Goal: Task Accomplishment & Management: Use online tool/utility

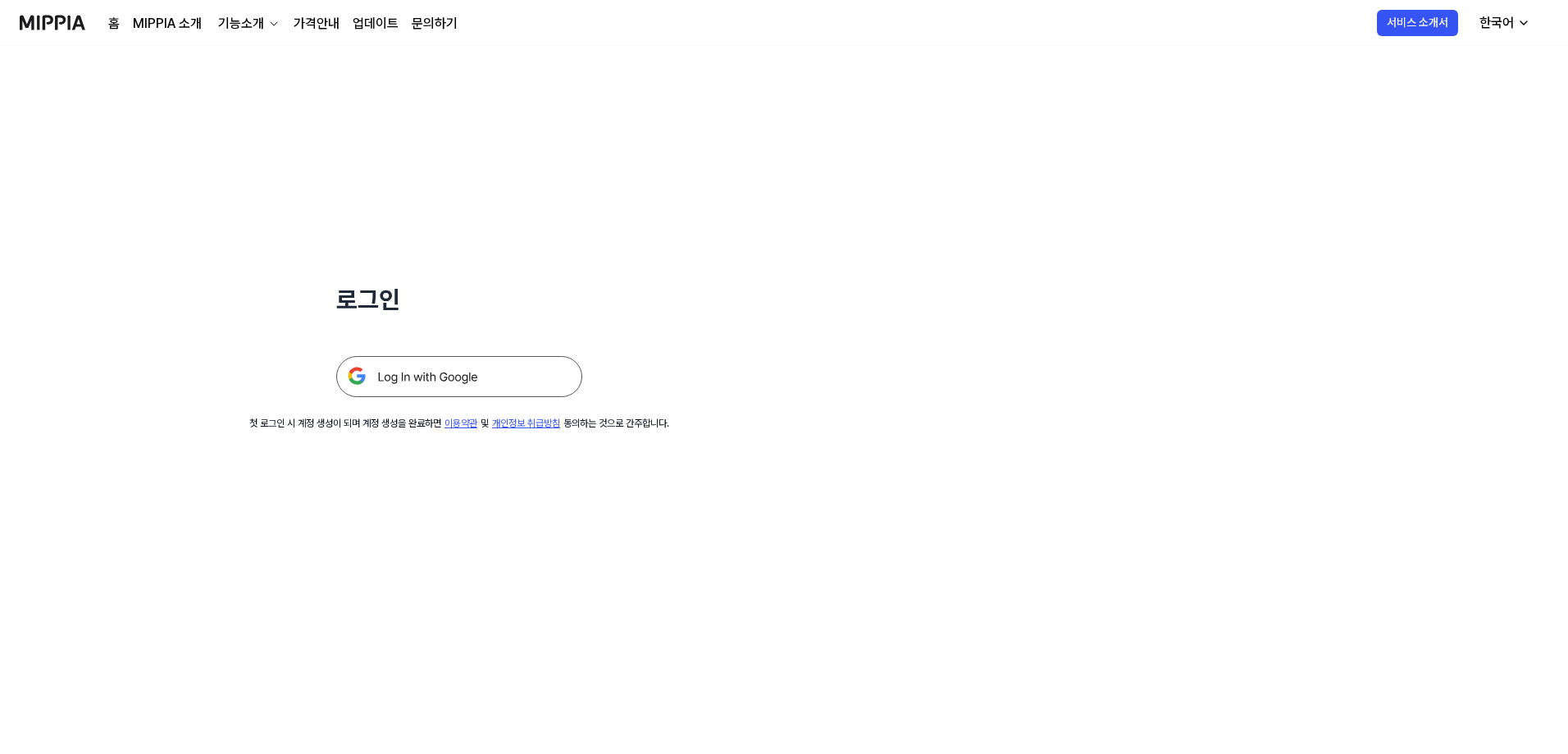
click at [463, 370] on img at bounding box center [459, 376] width 246 height 41
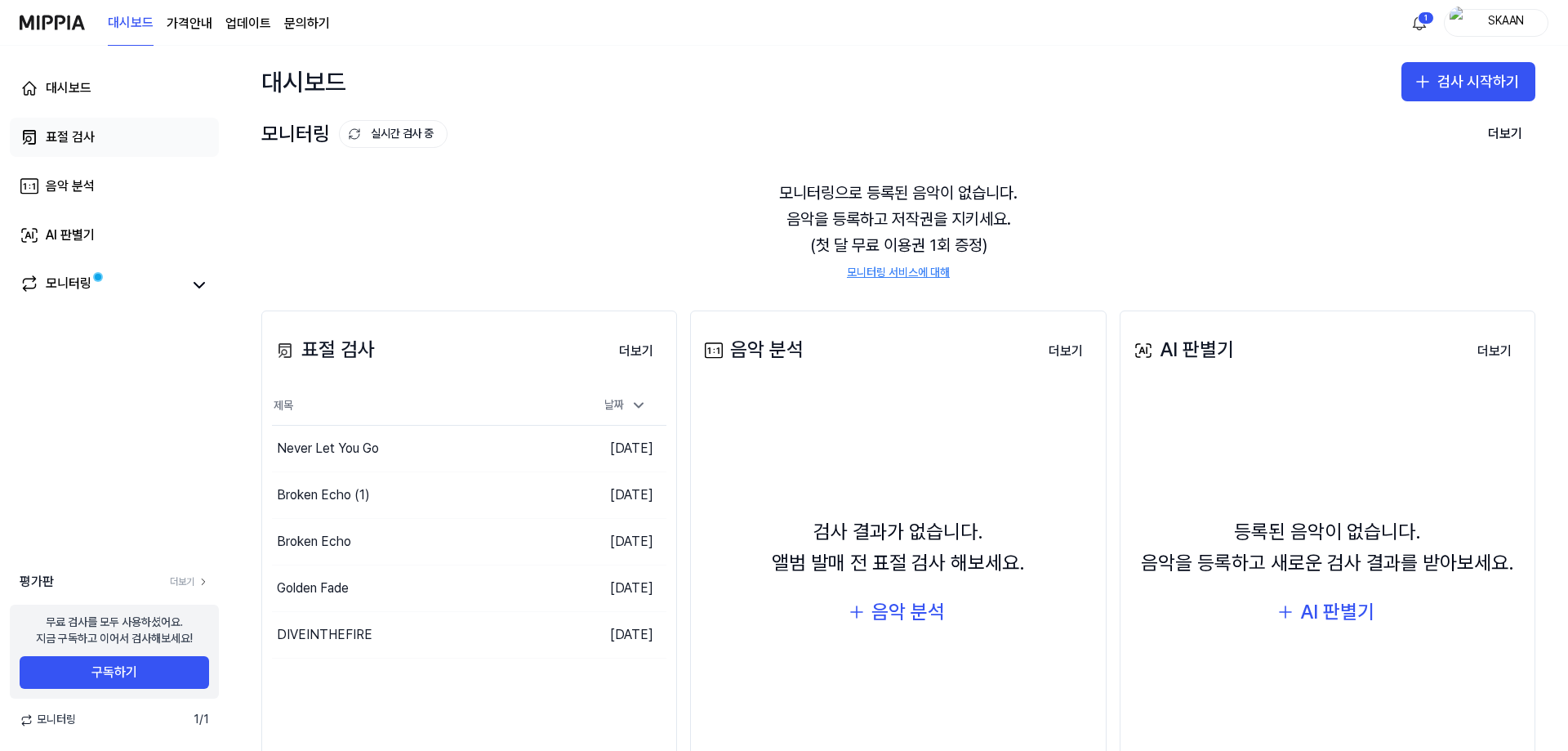
click at [74, 136] on div "표절 검사" at bounding box center [70, 137] width 49 height 19
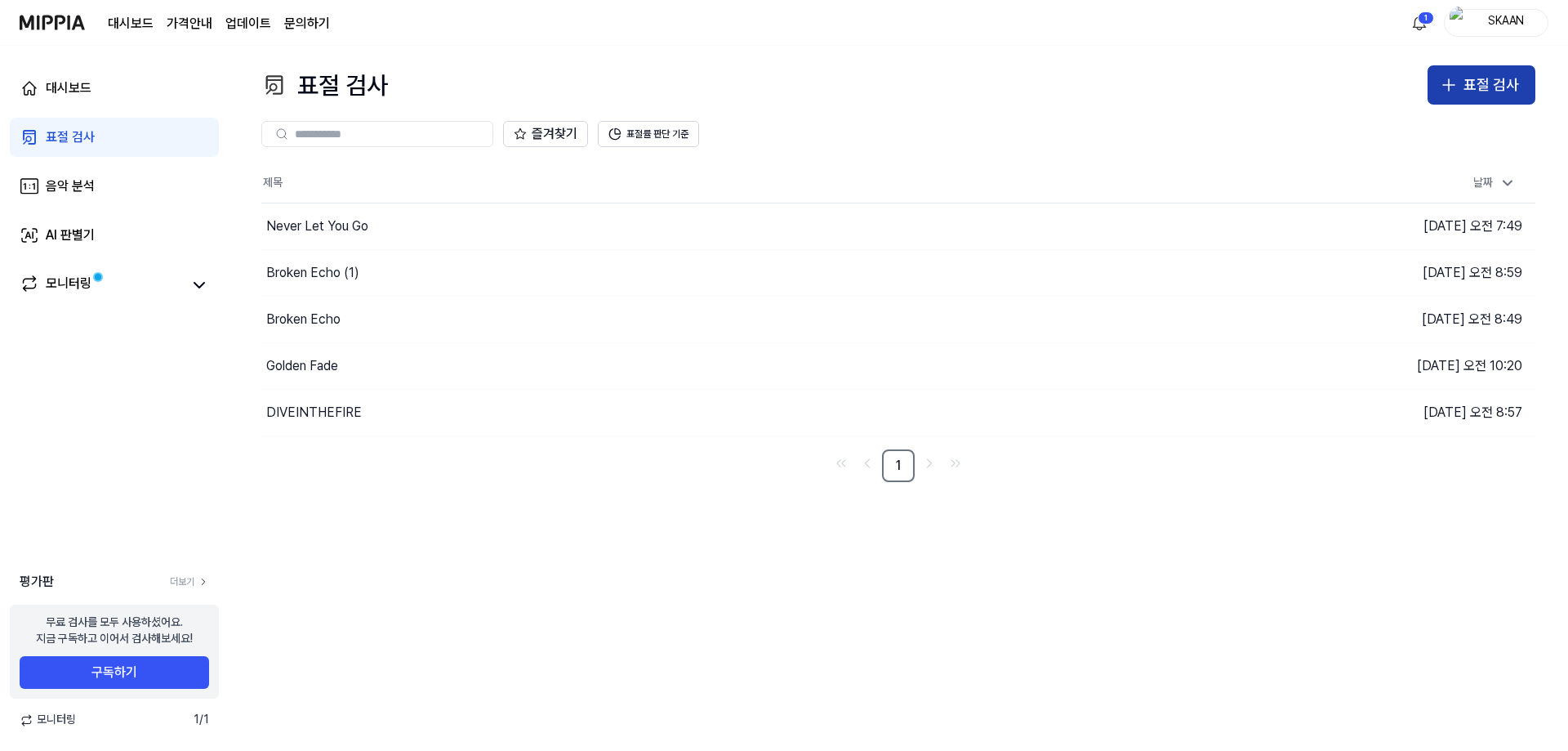
click at [1496, 89] on div "표절 검사" at bounding box center [1491, 85] width 56 height 24
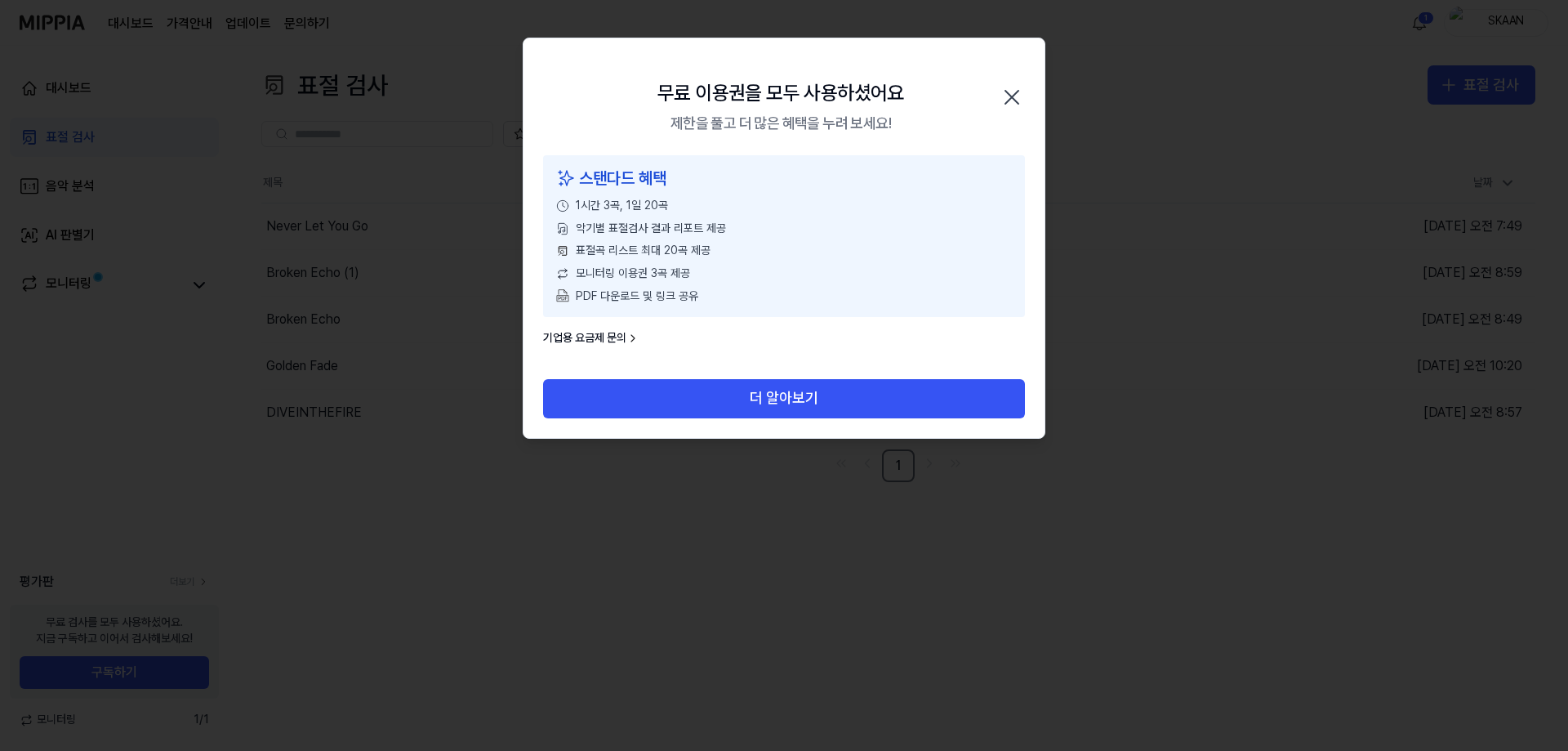
click at [1021, 95] on icon "button" at bounding box center [1012, 97] width 27 height 27
